Goal: Browse casually: Explore the website without a specific task or goal

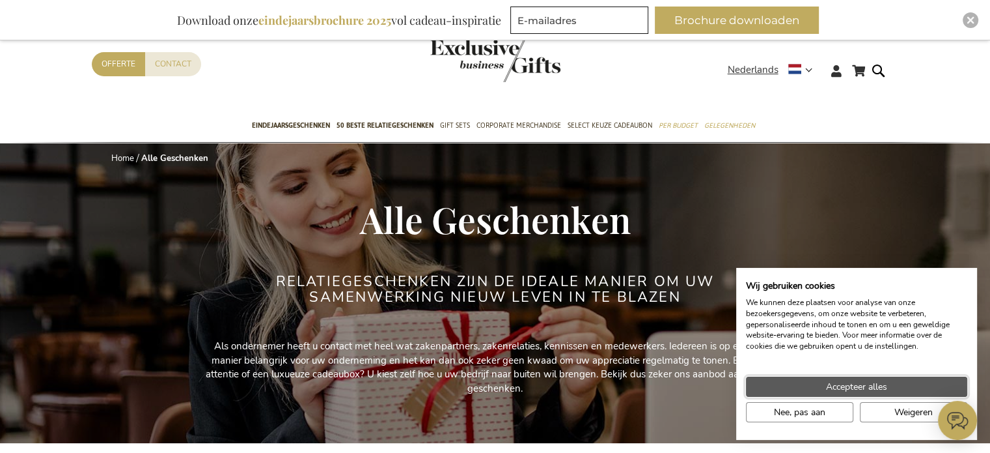
click at [869, 390] on span "Accepteer alles" at bounding box center [856, 387] width 61 height 14
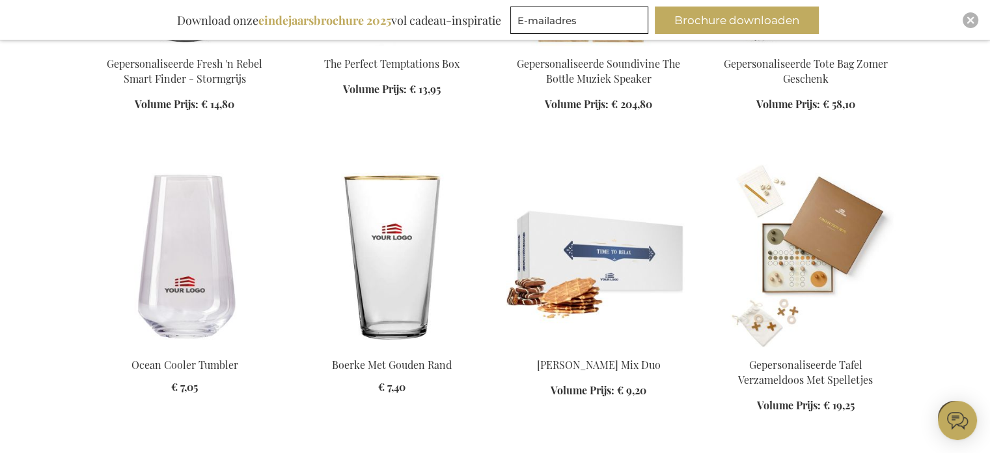
scroll to position [1022, 0]
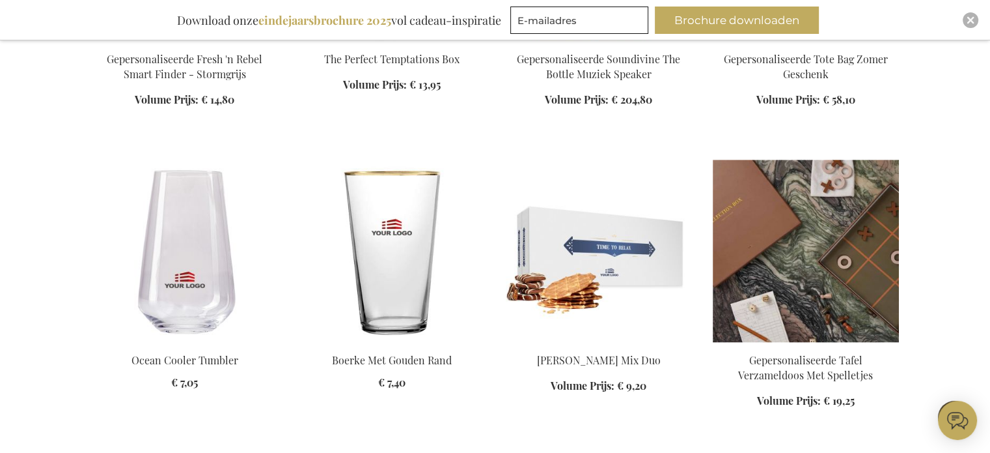
click at [796, 251] on img at bounding box center [806, 251] width 186 height 182
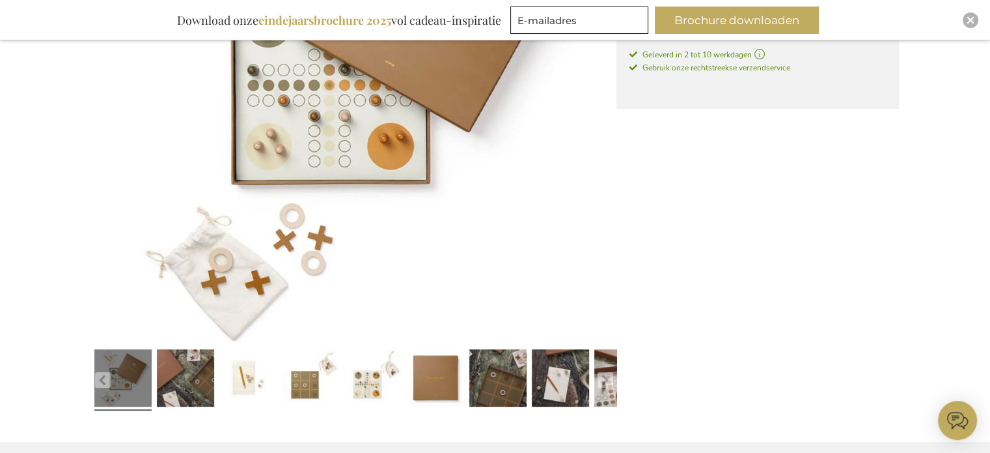
scroll to position [402, 0]
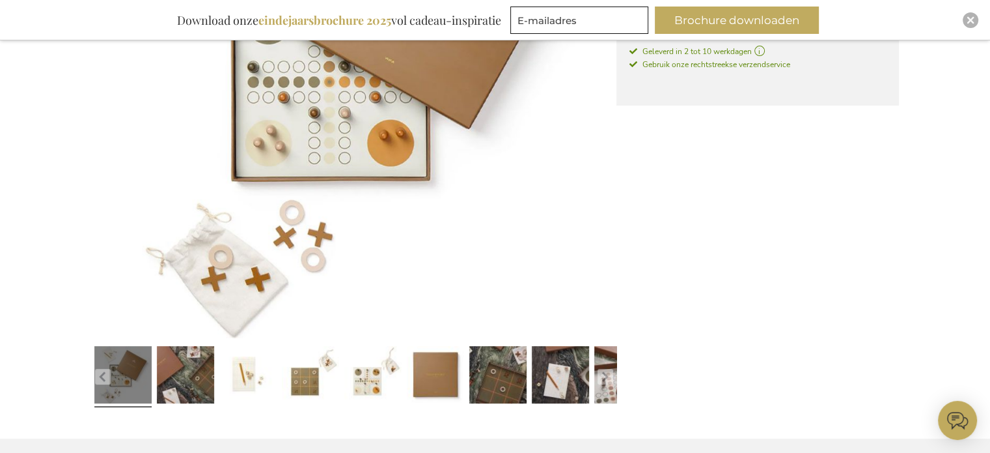
click at [135, 363] on link at bounding box center [122, 377] width 57 height 72
click at [169, 364] on link at bounding box center [185, 377] width 57 height 72
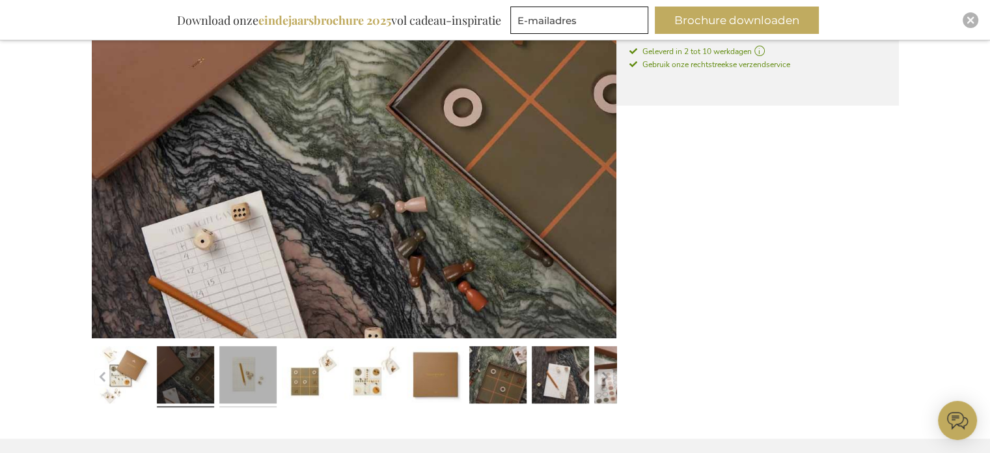
click at [240, 380] on link at bounding box center [247, 377] width 57 height 72
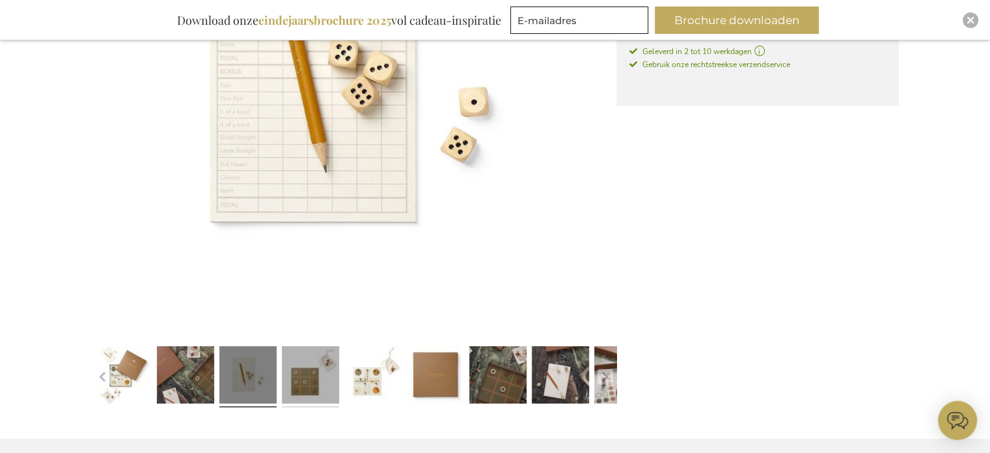
click at [299, 378] on link at bounding box center [310, 377] width 57 height 72
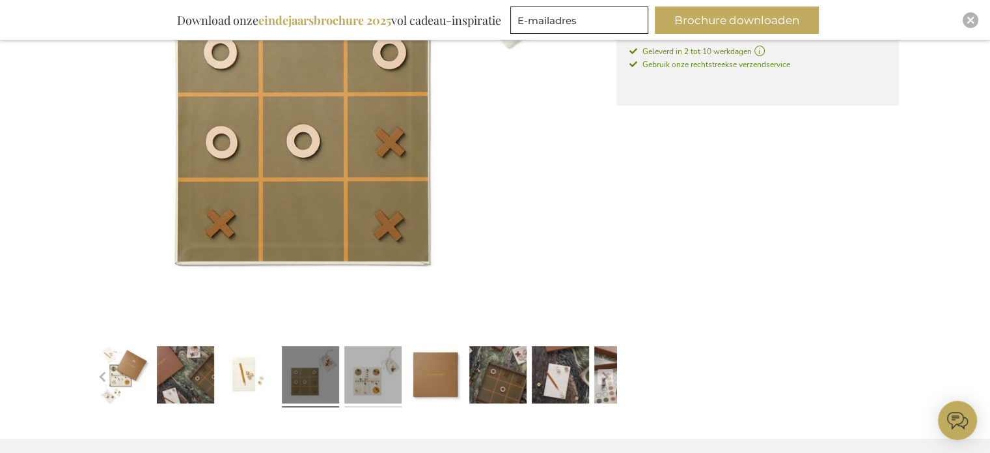
click at [374, 378] on link at bounding box center [372, 377] width 57 height 72
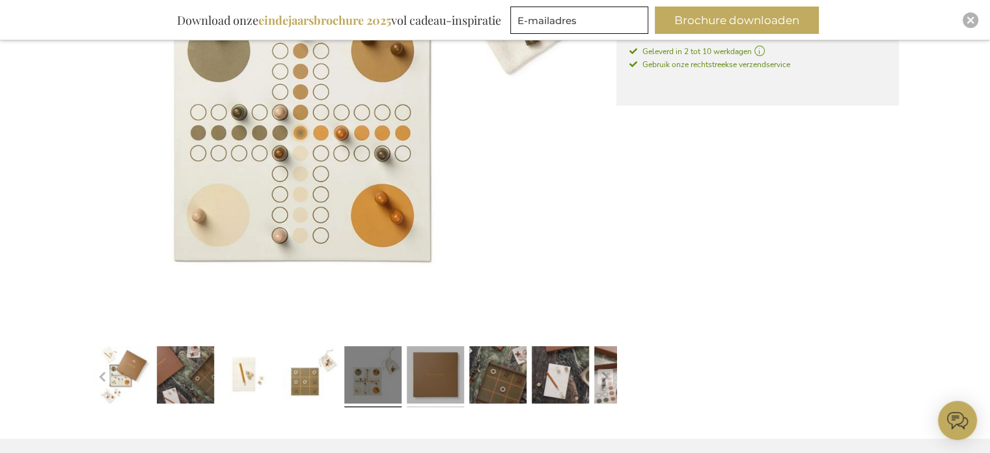
click at [438, 376] on link at bounding box center [435, 377] width 57 height 72
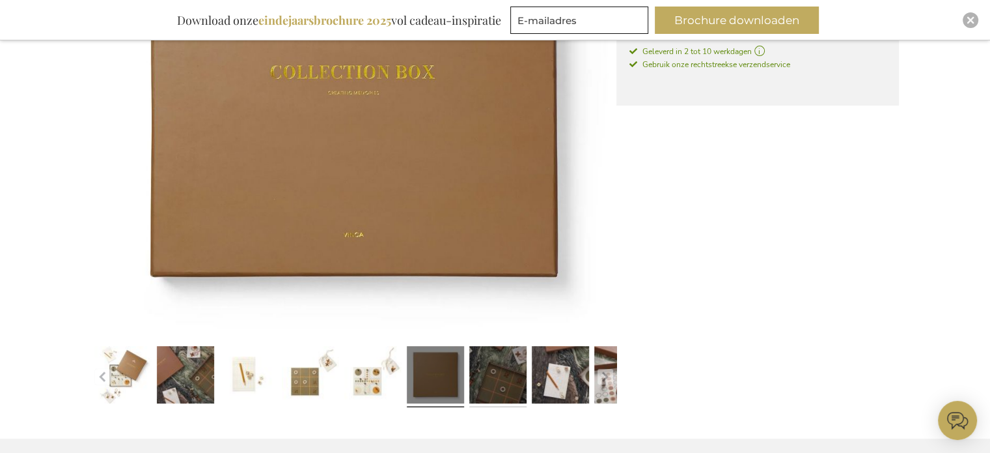
click at [488, 374] on link at bounding box center [497, 377] width 57 height 72
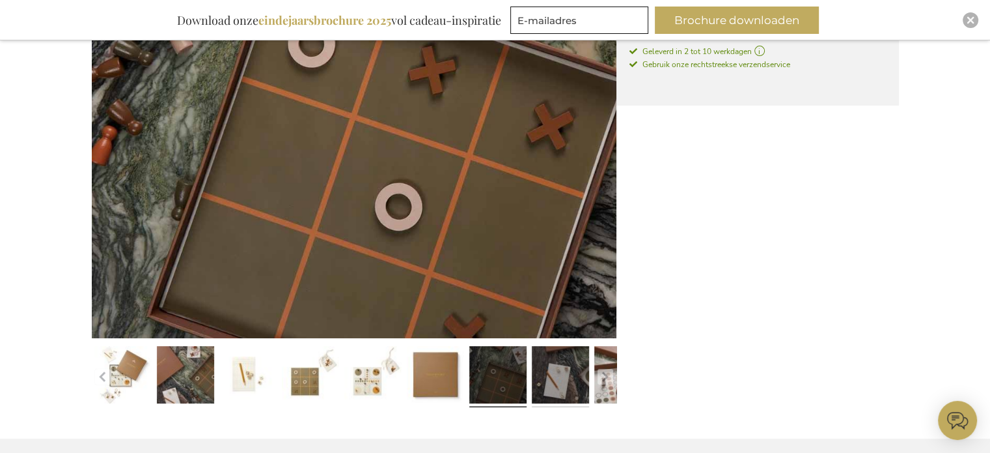
click at [555, 382] on link at bounding box center [560, 377] width 57 height 72
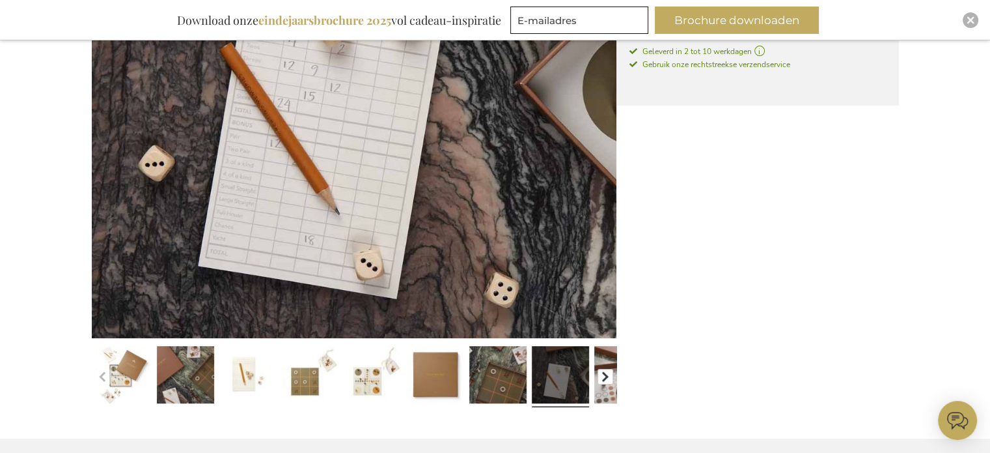
click at [602, 378] on button "button" at bounding box center [606, 377] width 16 height 16
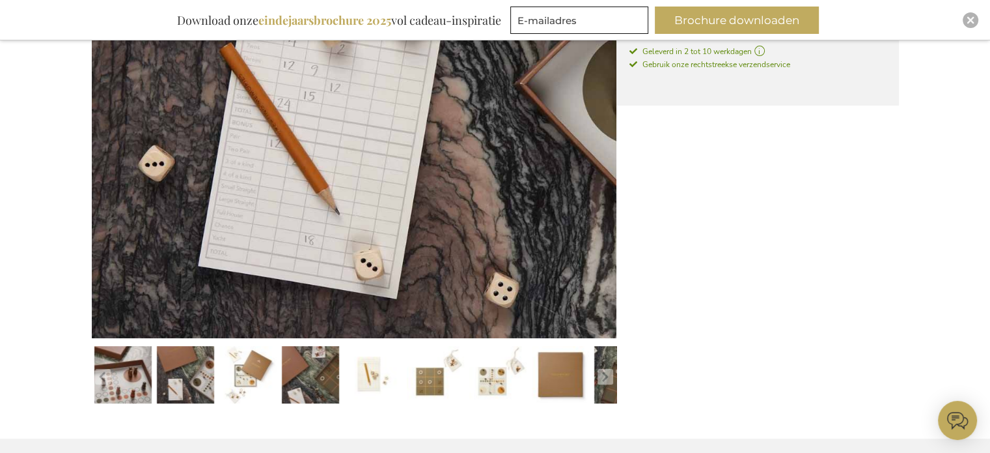
click at [566, 169] on img at bounding box center [354, 75] width 525 height 525
click at [178, 377] on link at bounding box center [185, 377] width 57 height 72
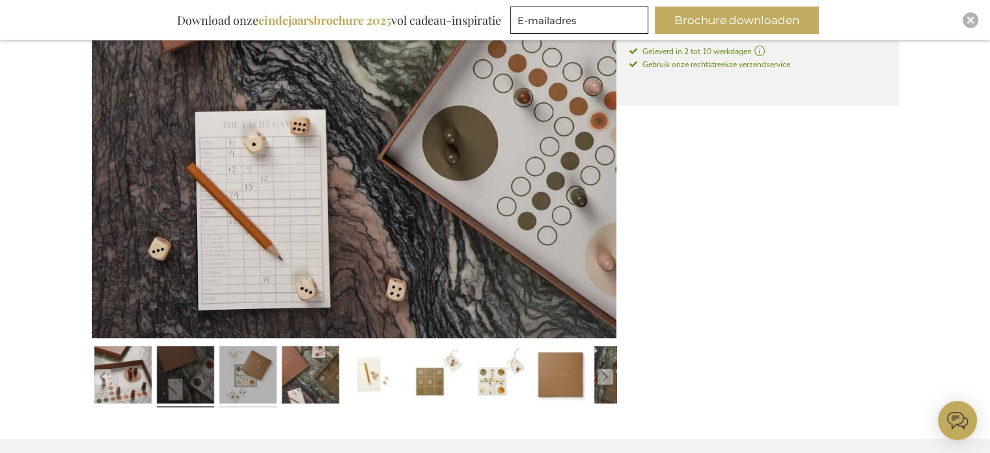
click at [235, 379] on link at bounding box center [247, 377] width 57 height 72
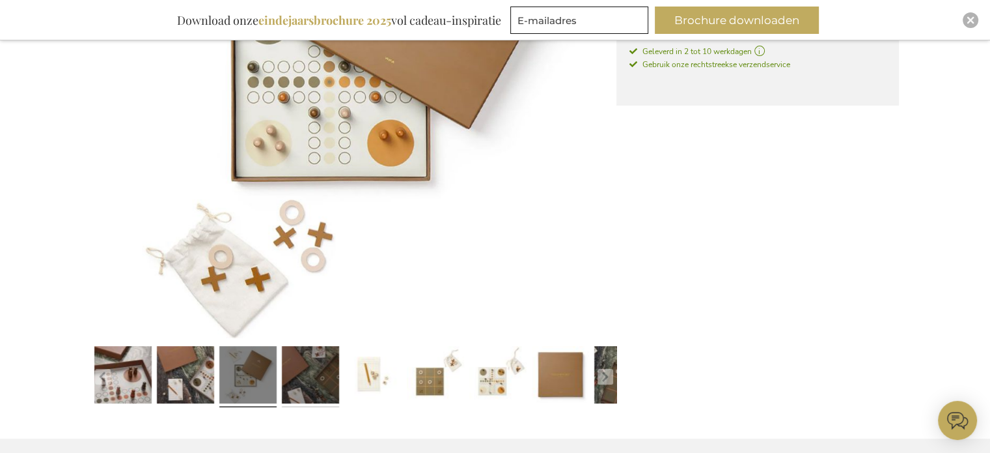
click at [324, 388] on link at bounding box center [310, 377] width 57 height 72
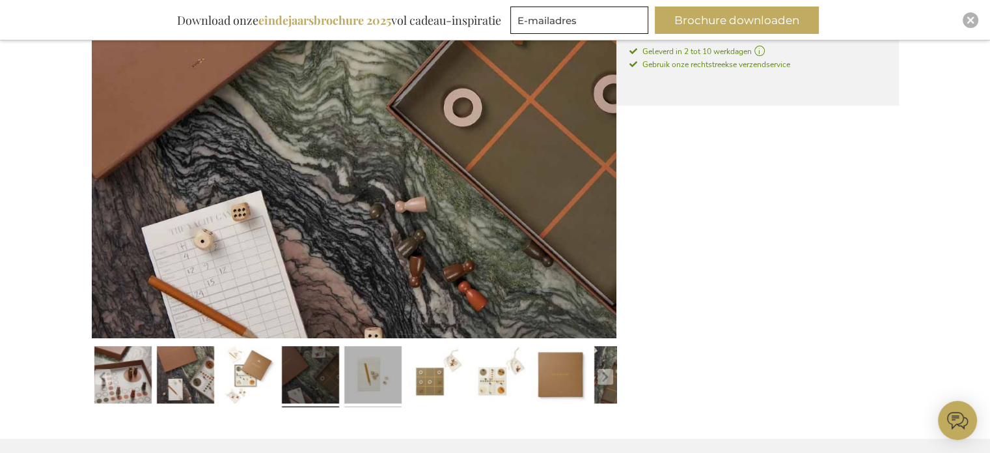
click at [363, 382] on link at bounding box center [372, 377] width 57 height 72
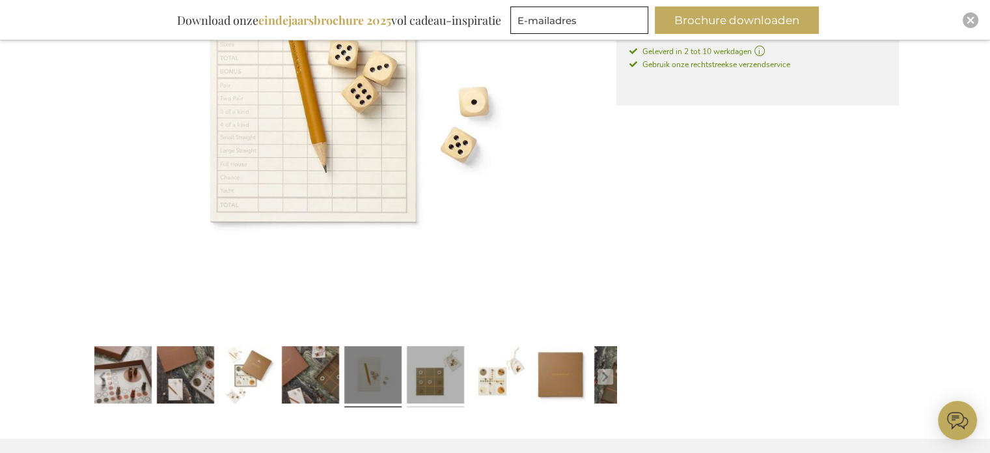
click at [428, 372] on link at bounding box center [435, 377] width 57 height 72
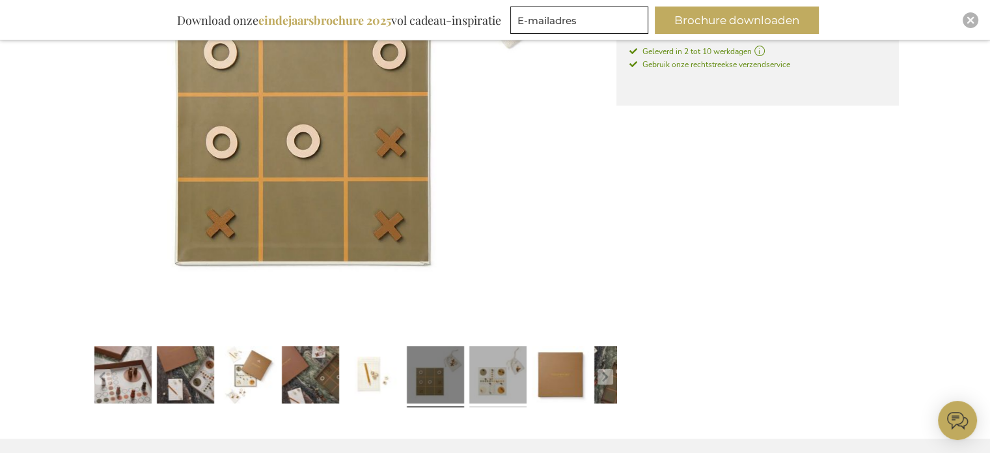
click at [479, 376] on link at bounding box center [497, 377] width 57 height 72
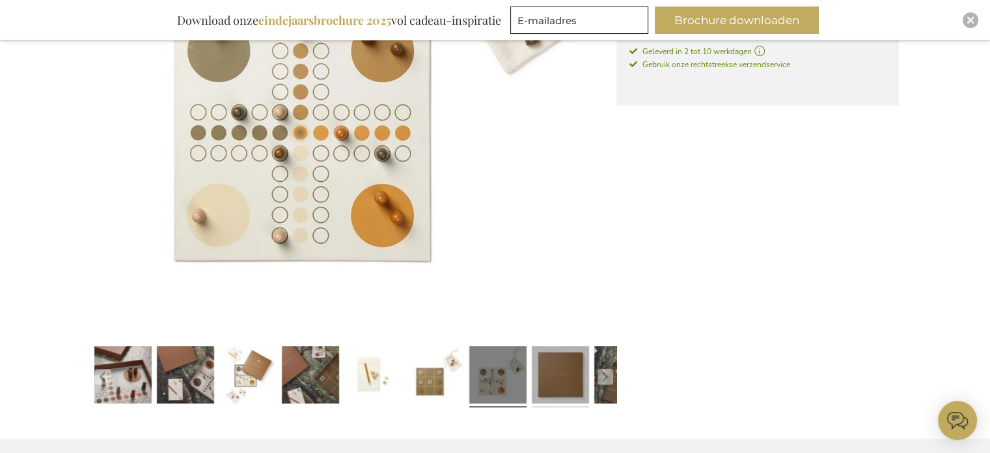
click at [562, 382] on link at bounding box center [560, 377] width 57 height 72
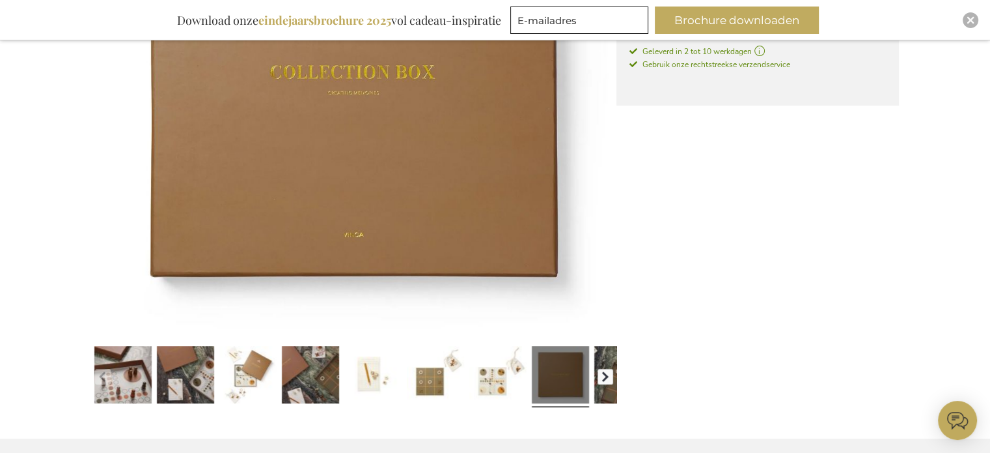
click at [607, 375] on button "button" at bounding box center [606, 377] width 16 height 16
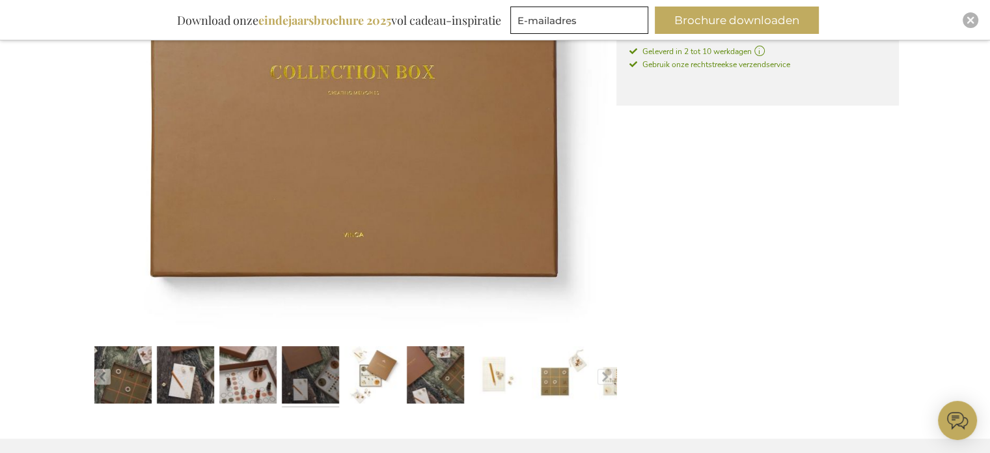
click at [318, 395] on link at bounding box center [310, 377] width 57 height 72
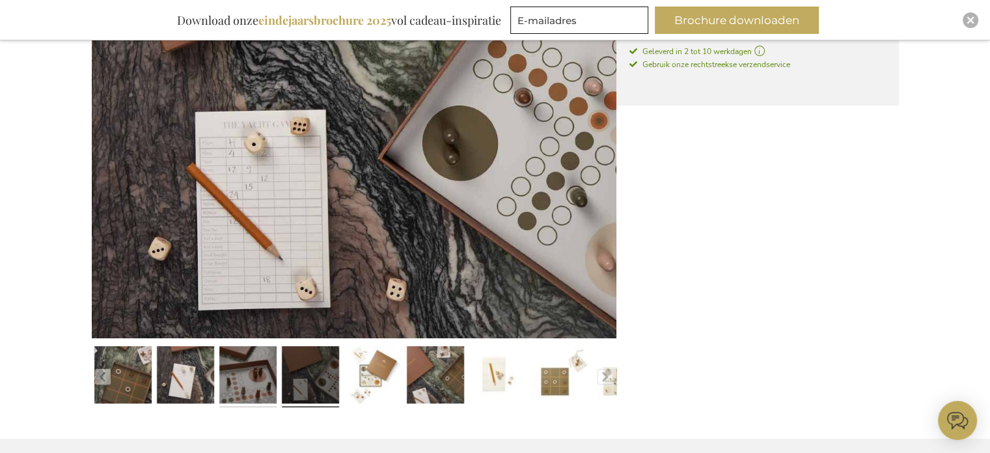
click at [238, 385] on link at bounding box center [247, 377] width 57 height 72
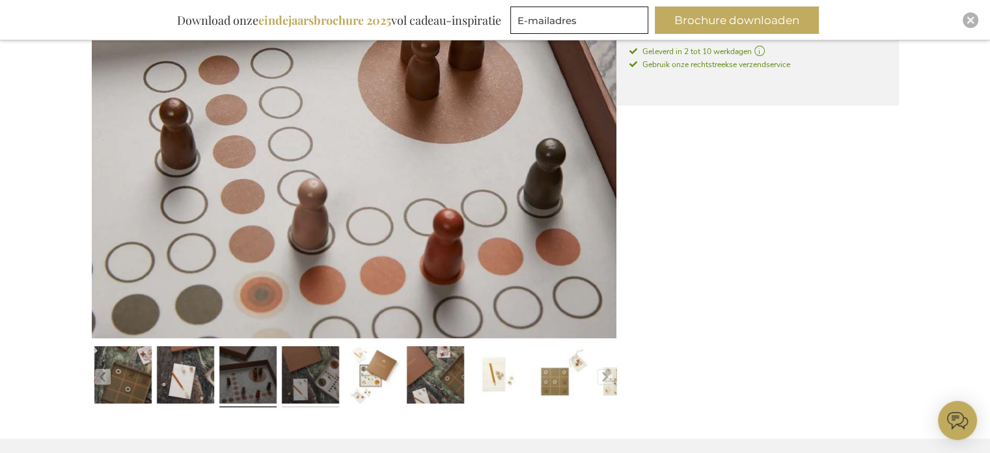
click at [303, 377] on link at bounding box center [310, 377] width 57 height 72
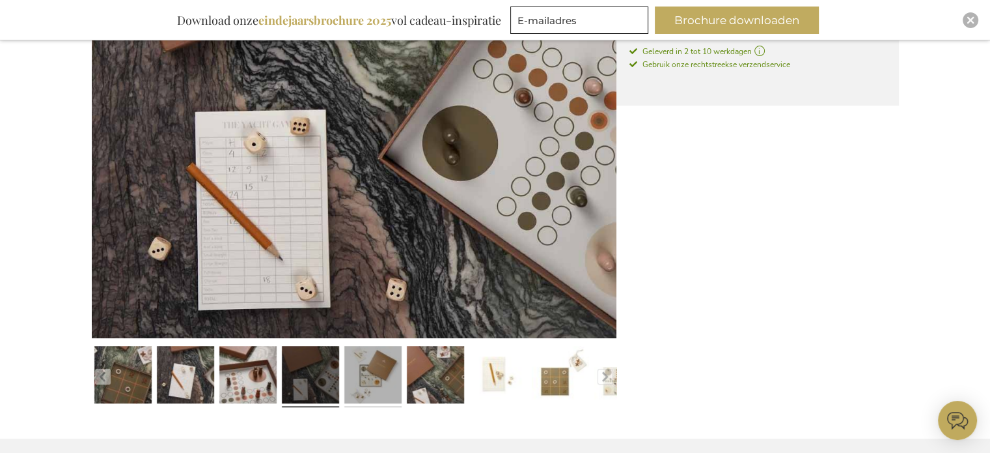
click at [359, 377] on link at bounding box center [372, 377] width 57 height 72
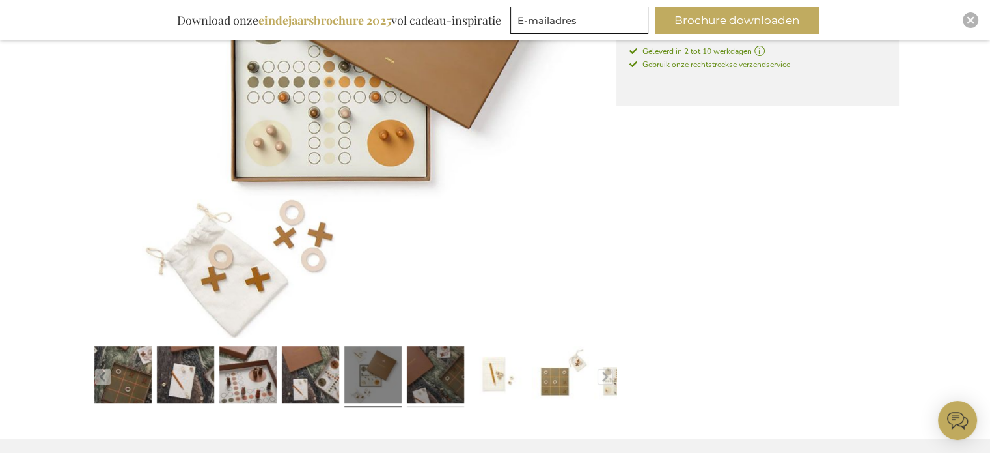
click at [439, 376] on link at bounding box center [435, 377] width 57 height 72
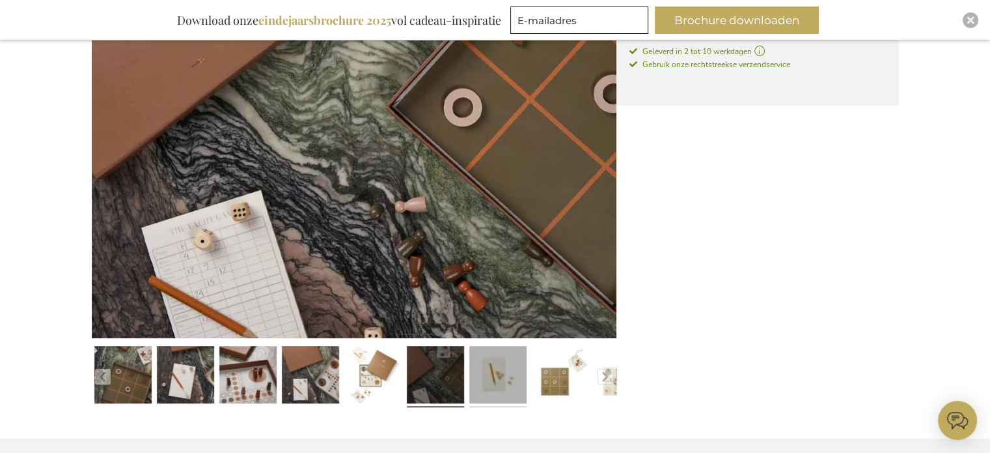
click at [493, 380] on link at bounding box center [497, 377] width 57 height 72
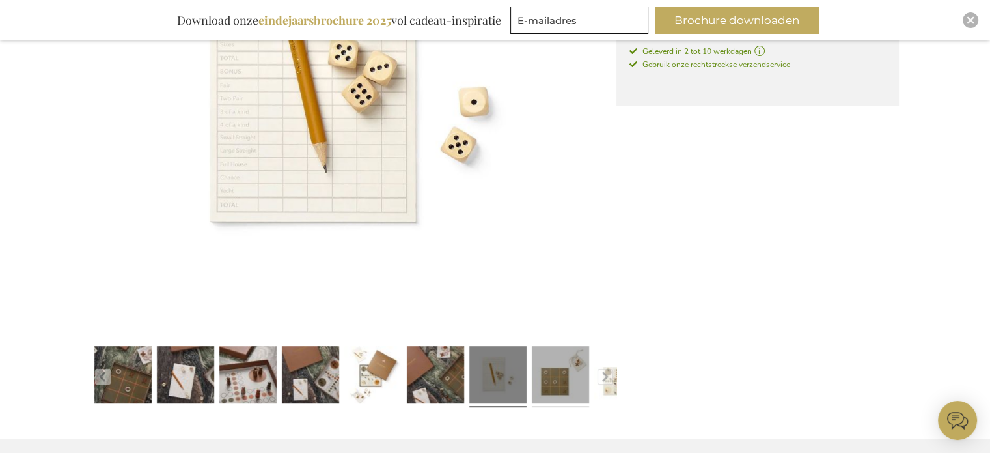
click at [561, 380] on link at bounding box center [560, 377] width 57 height 72
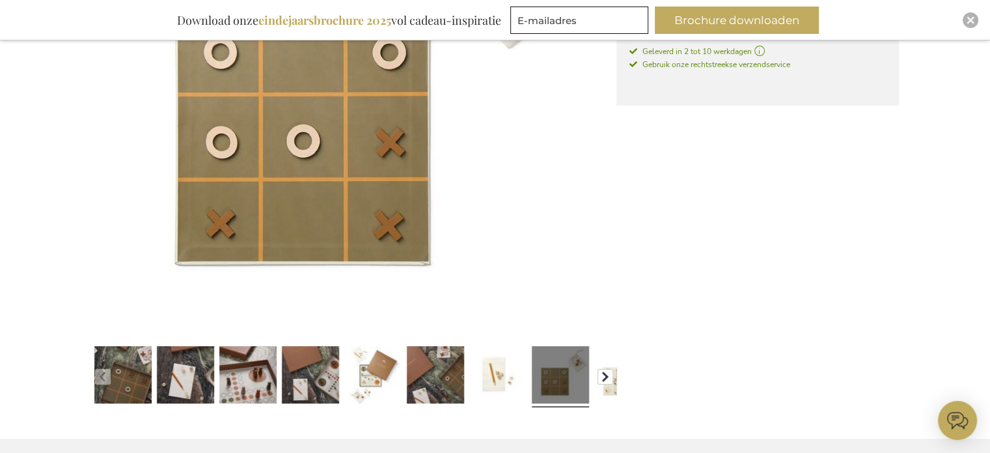
click at [604, 374] on button "button" at bounding box center [606, 377] width 16 height 16
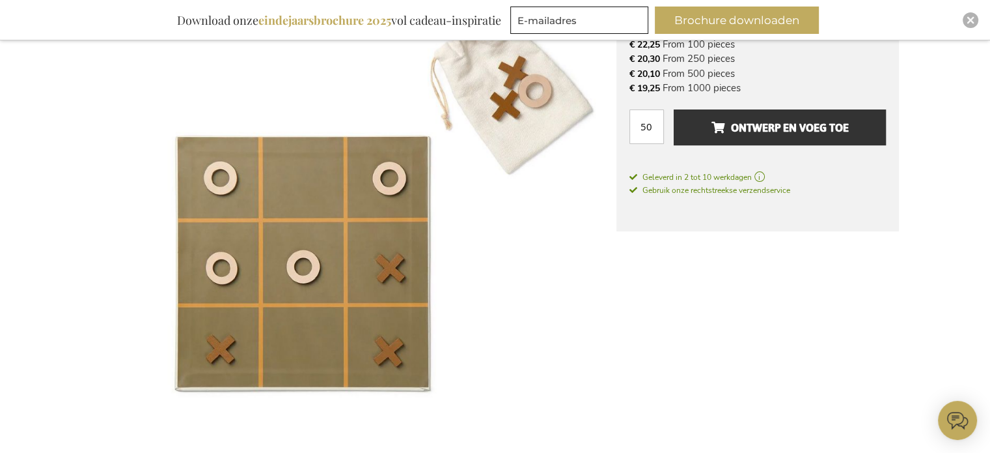
scroll to position [294, 0]
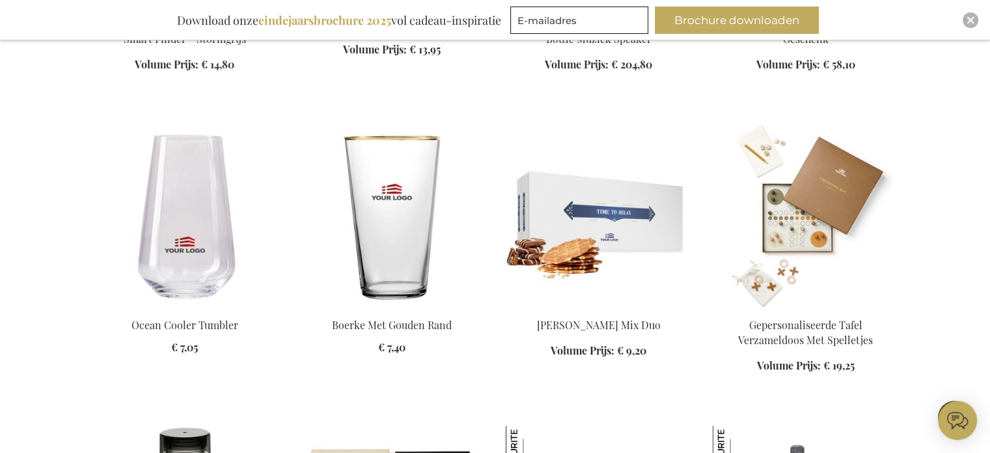
scroll to position [1069, 0]
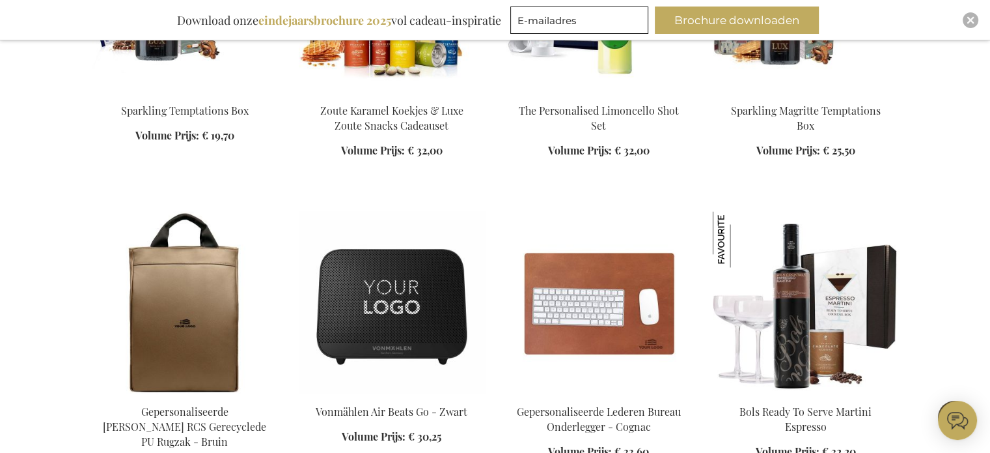
scroll to position [1885, 0]
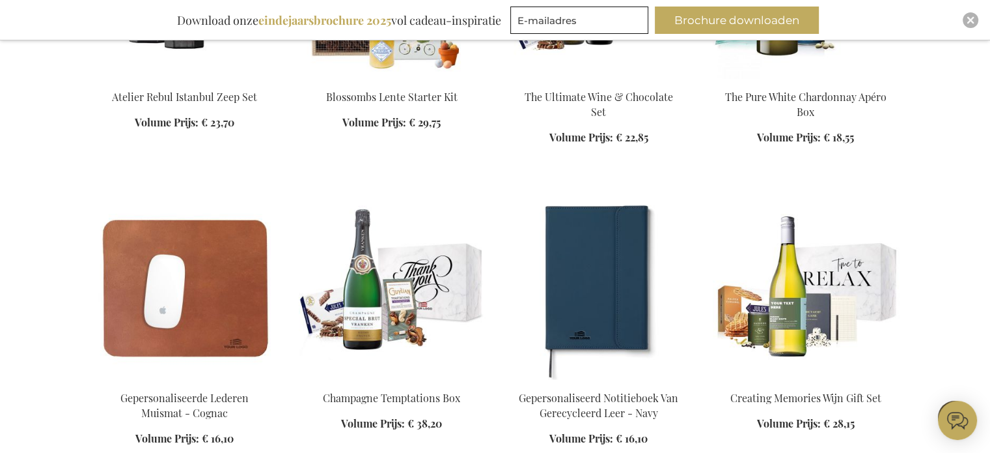
scroll to position [2510, 0]
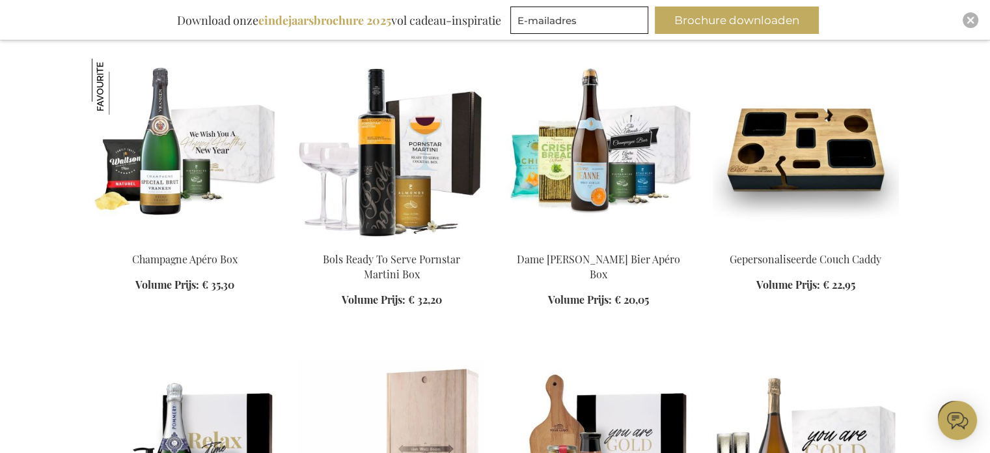
scroll to position [4328, 0]
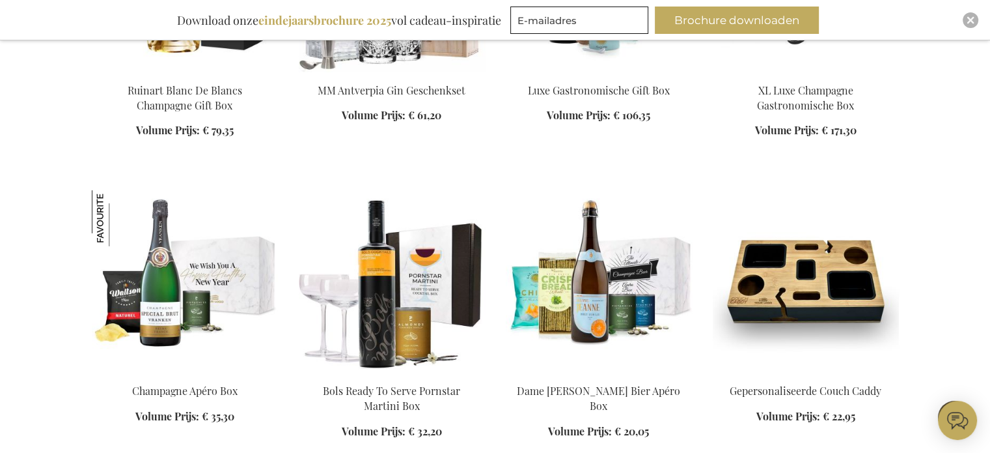
scroll to position [4039, 0]
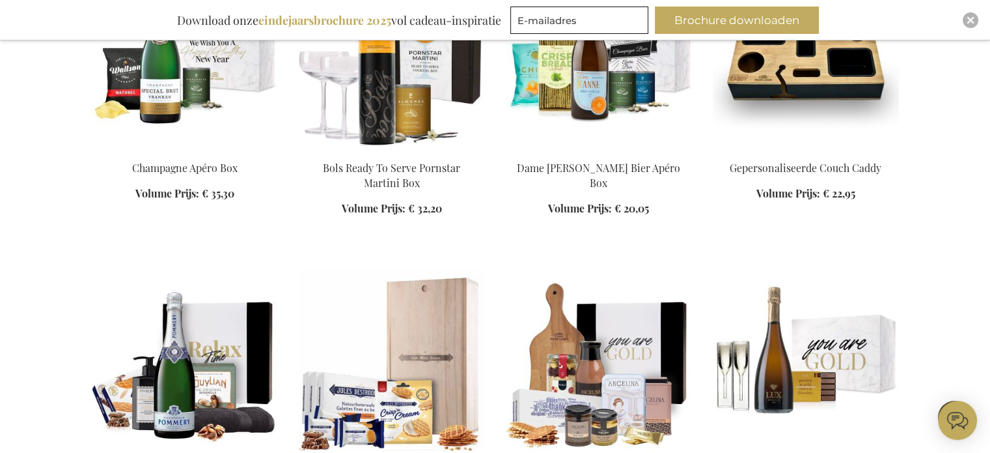
scroll to position [4403, 0]
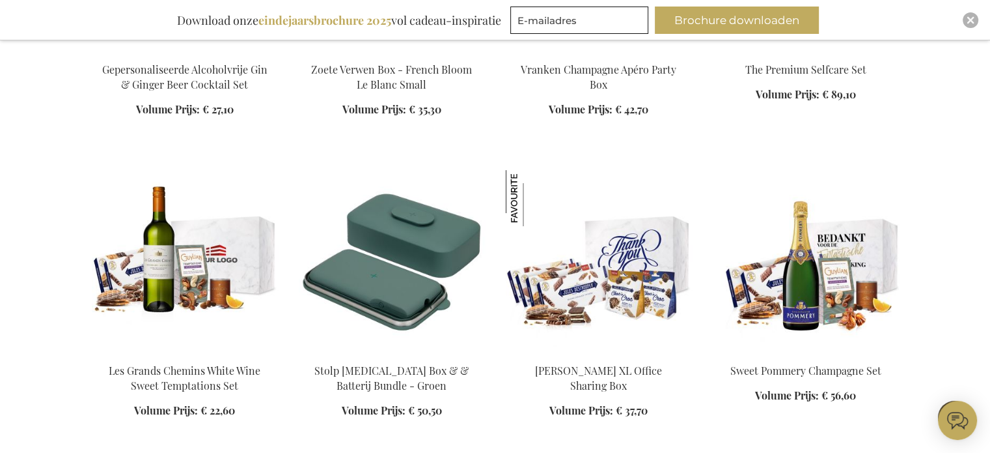
scroll to position [5232, 0]
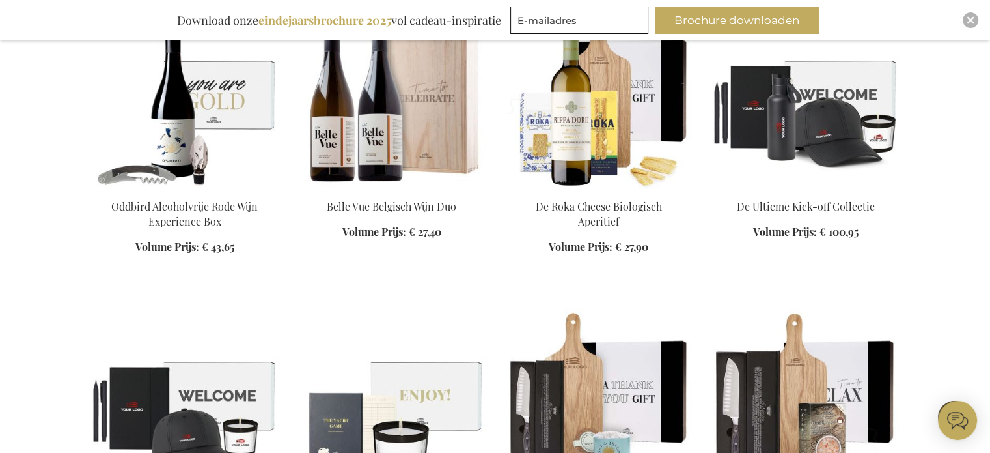
scroll to position [6625, 0]
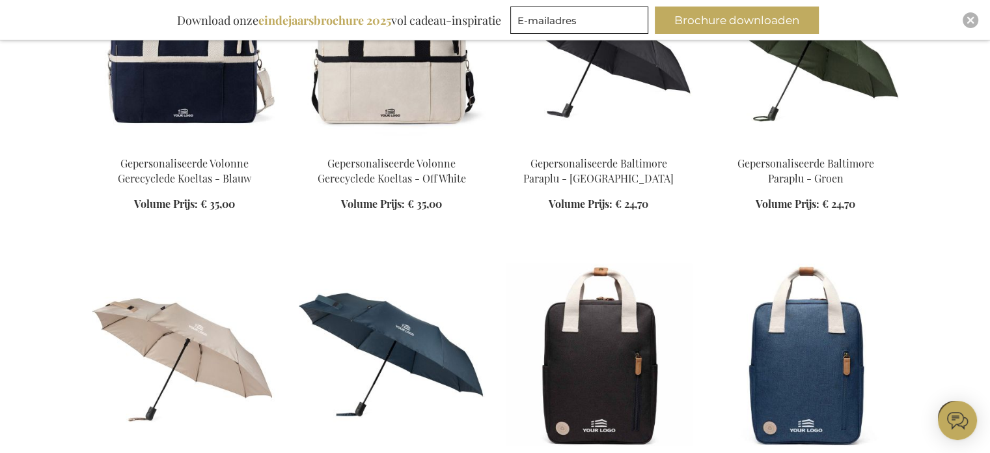
scroll to position [8198, 0]
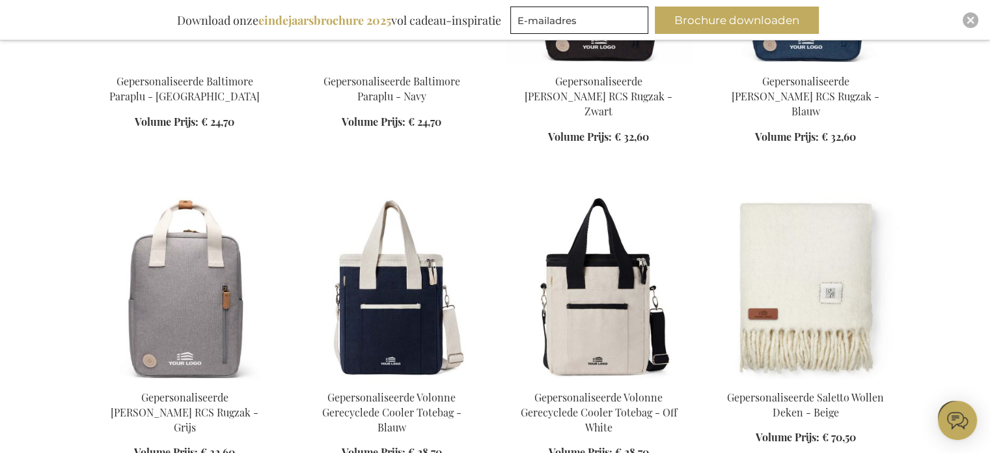
scroll to position [8502, 0]
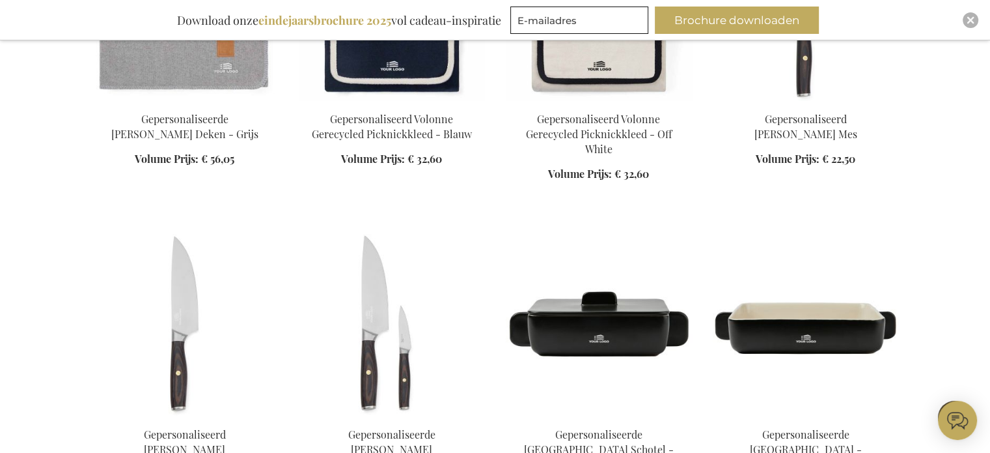
scroll to position [9413, 0]
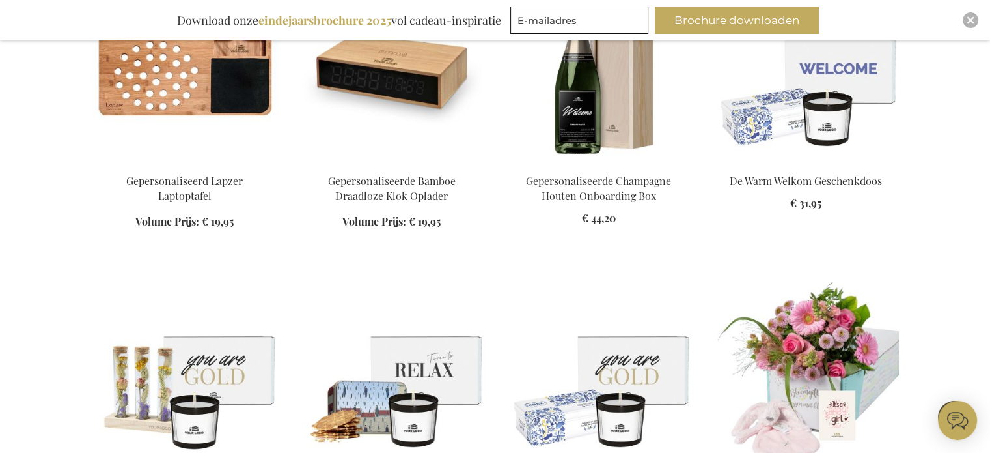
scroll to position [13626, 0]
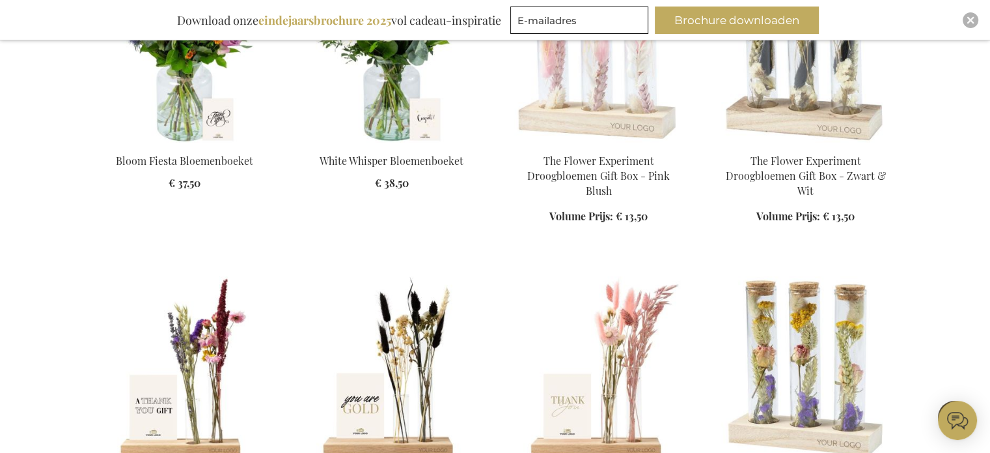
scroll to position [15465, 0]
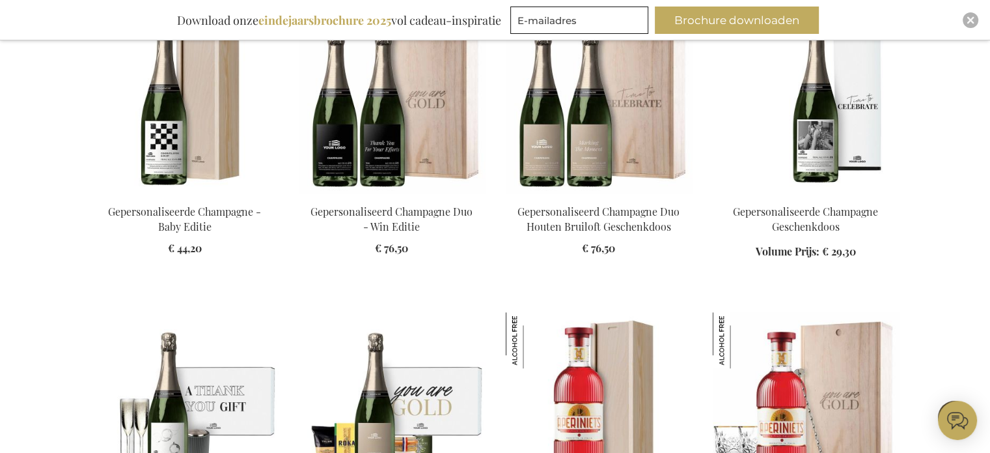
scroll to position [16187, 0]
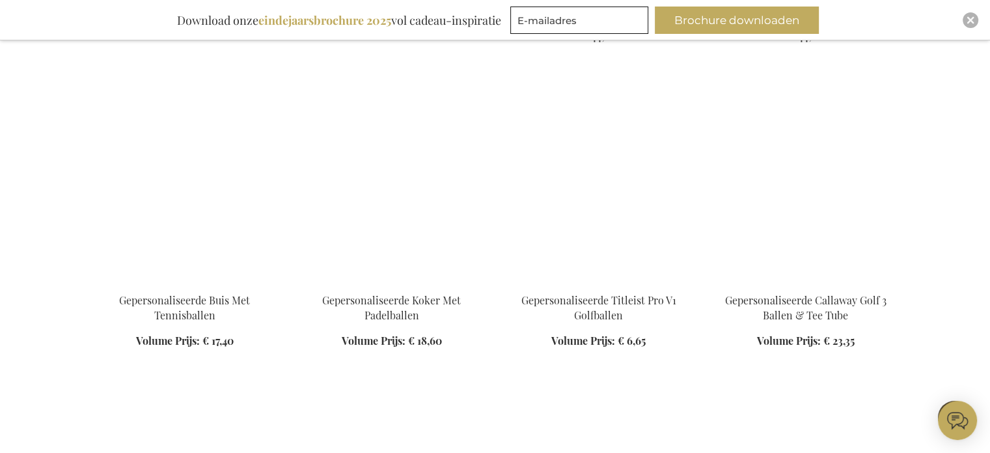
scroll to position [16914, 0]
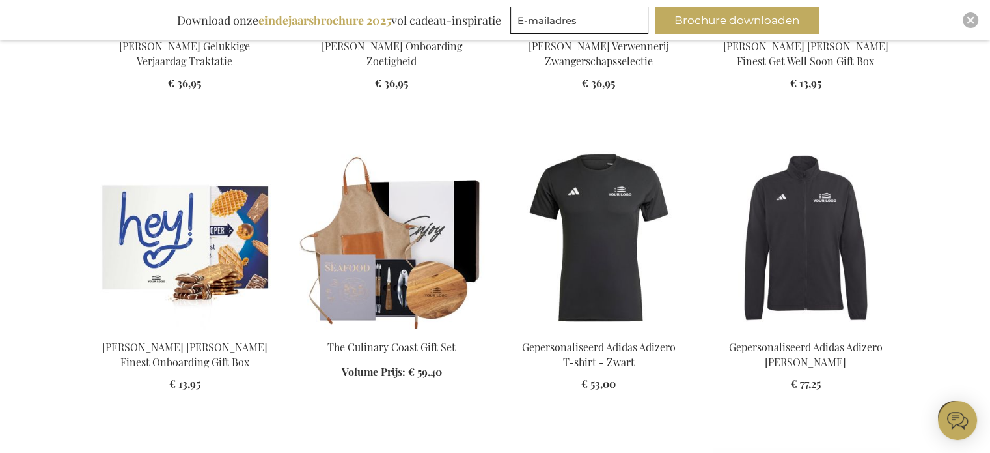
scroll to position [20139, 0]
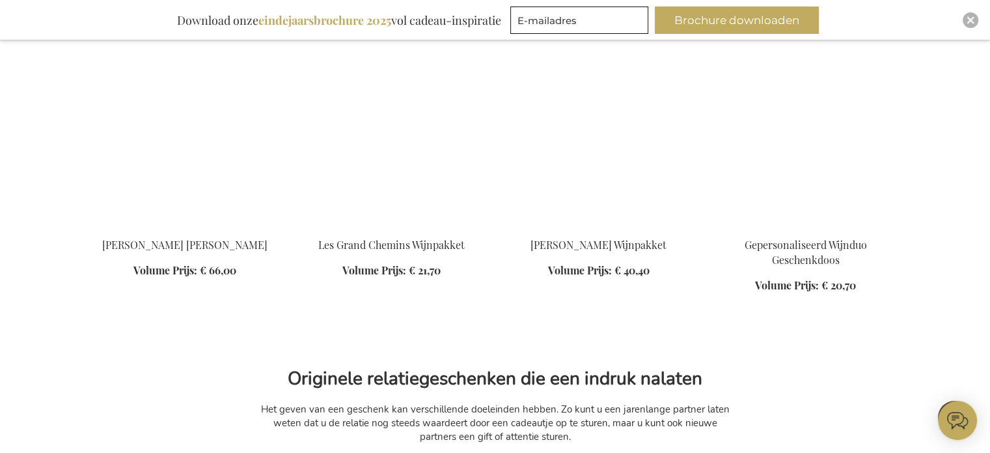
scroll to position [25593, 0]
